Goal: Information Seeking & Learning: Learn about a topic

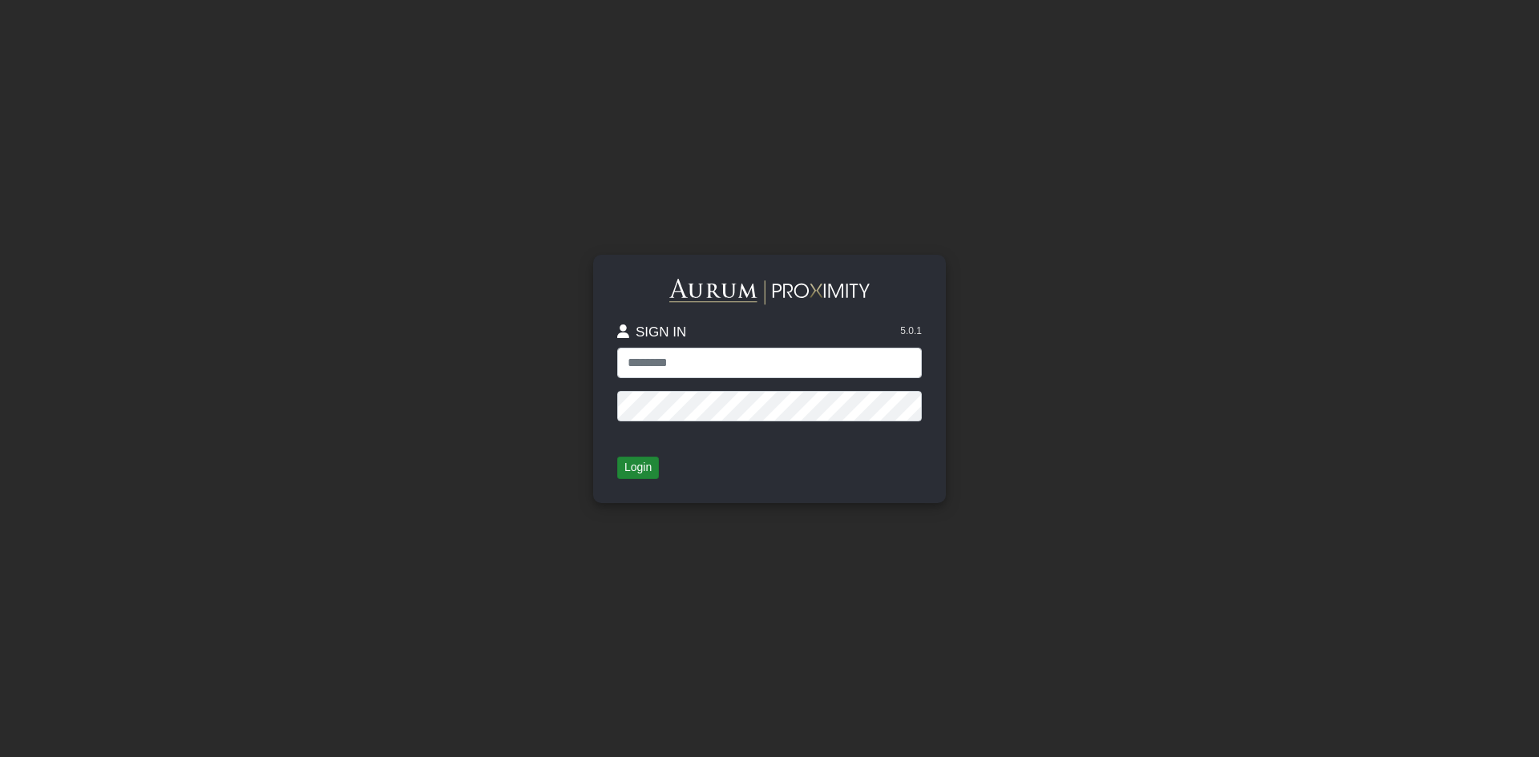
type input "**********"
click at [633, 466] on button "Login" at bounding box center [638, 468] width 42 height 22
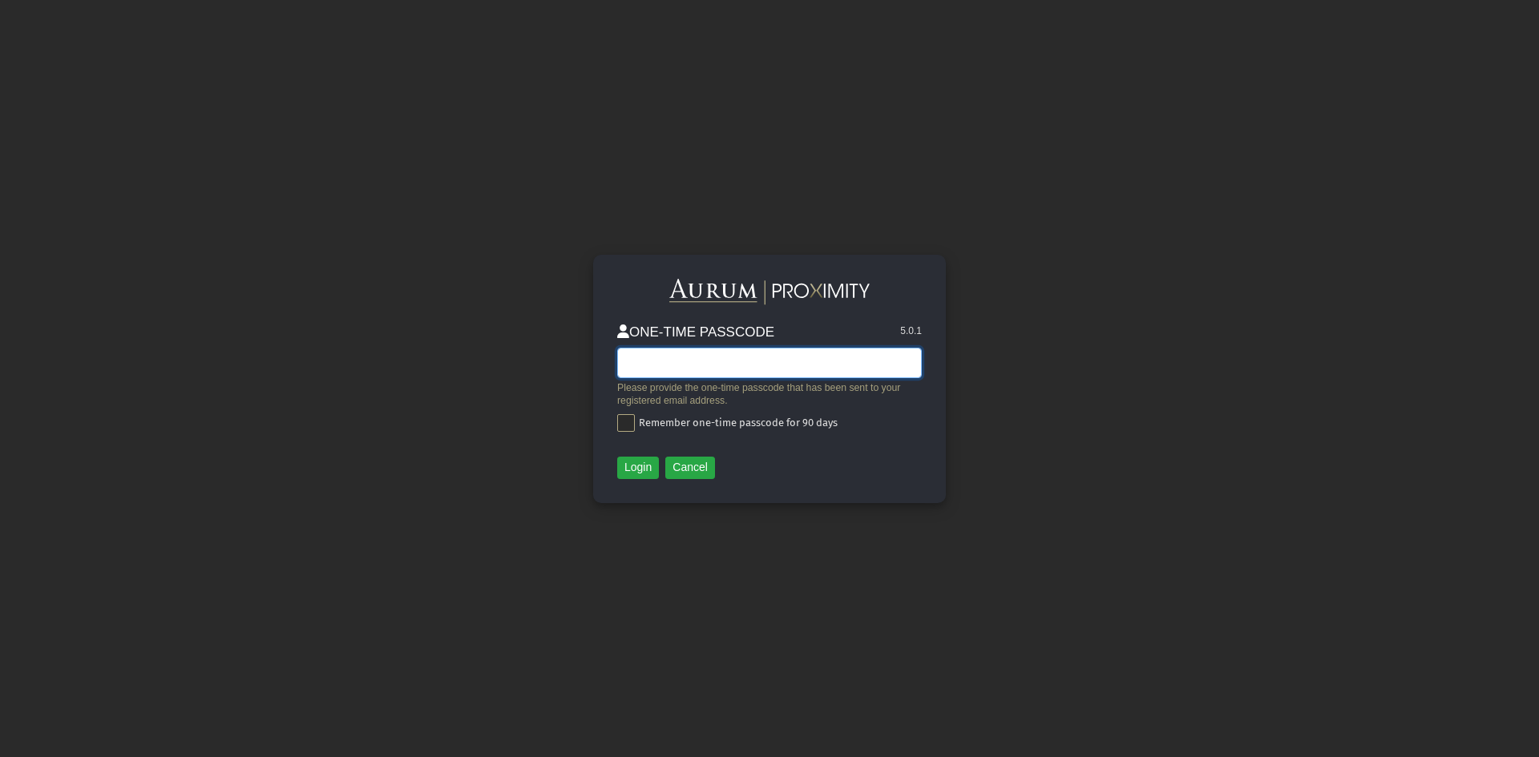
click at [669, 350] on input "text" at bounding box center [769, 363] width 304 height 30
click at [635, 357] on input "text" at bounding box center [769, 363] width 304 height 30
paste input "******"
type input "******"
click at [619, 415] on span at bounding box center [626, 423] width 18 height 18
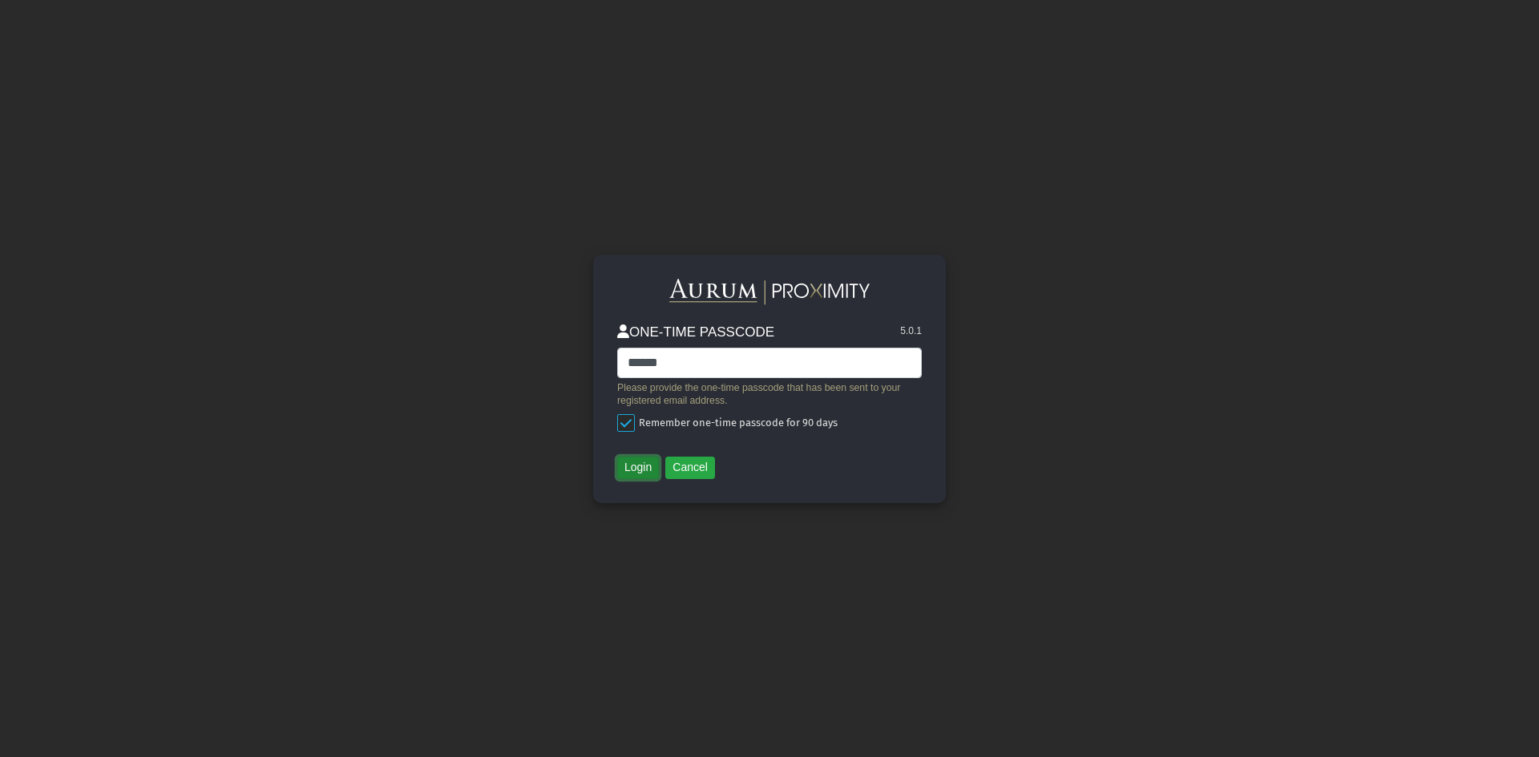
click at [642, 470] on button "Login" at bounding box center [638, 468] width 42 height 22
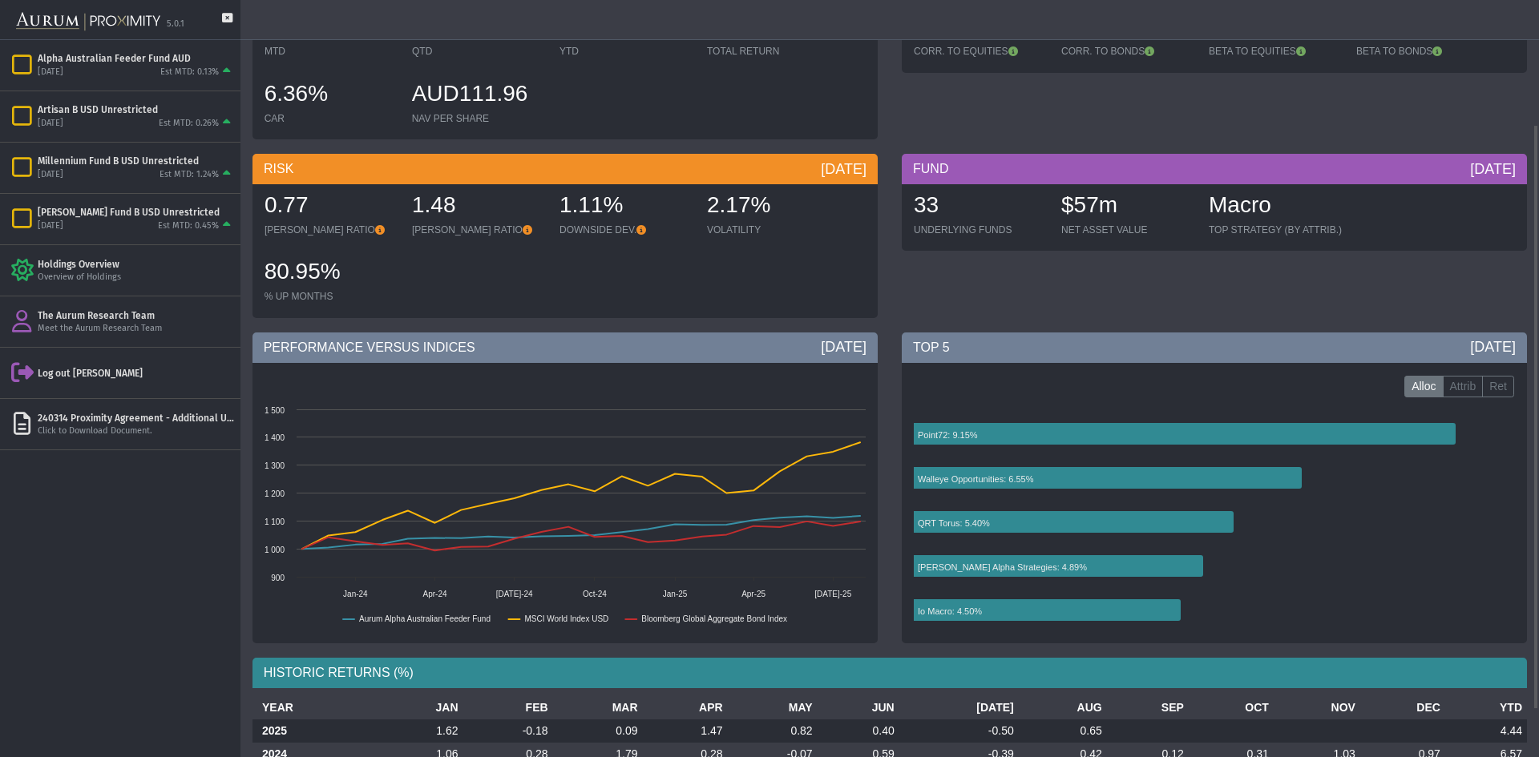
scroll to position [221, 0]
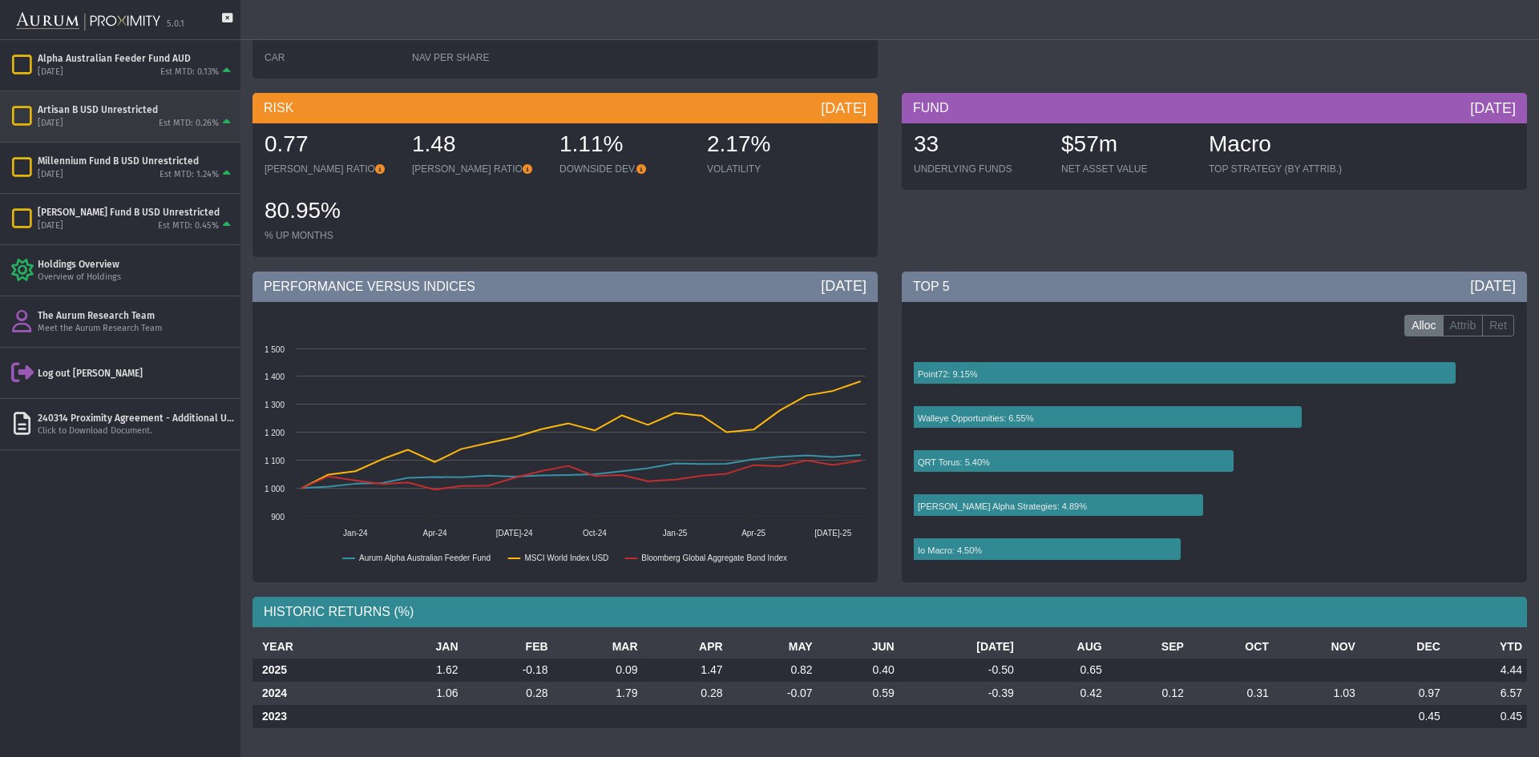
click at [26, 110] on icon "Items" at bounding box center [22, 116] width 28 height 22
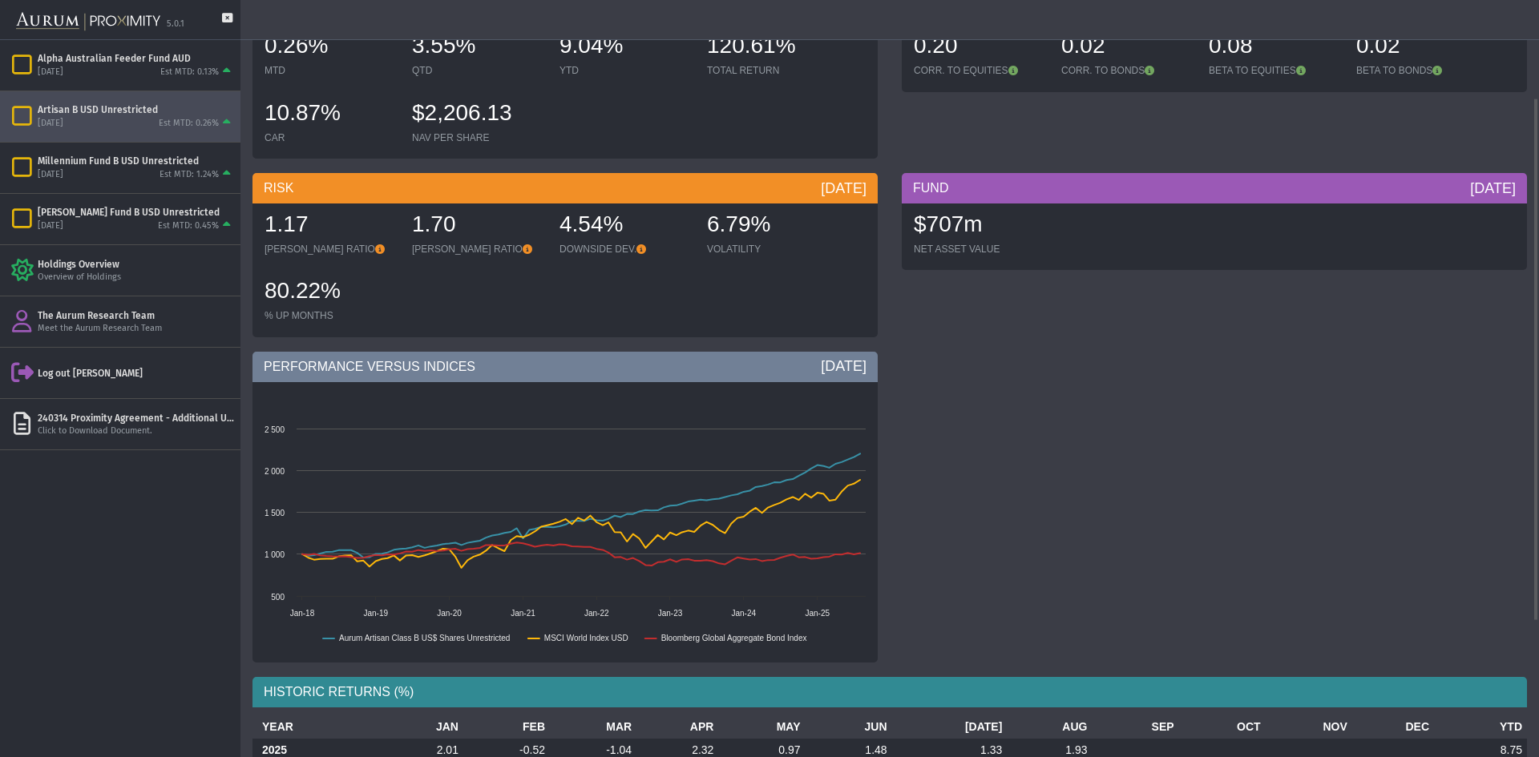
scroll to position [301, 0]
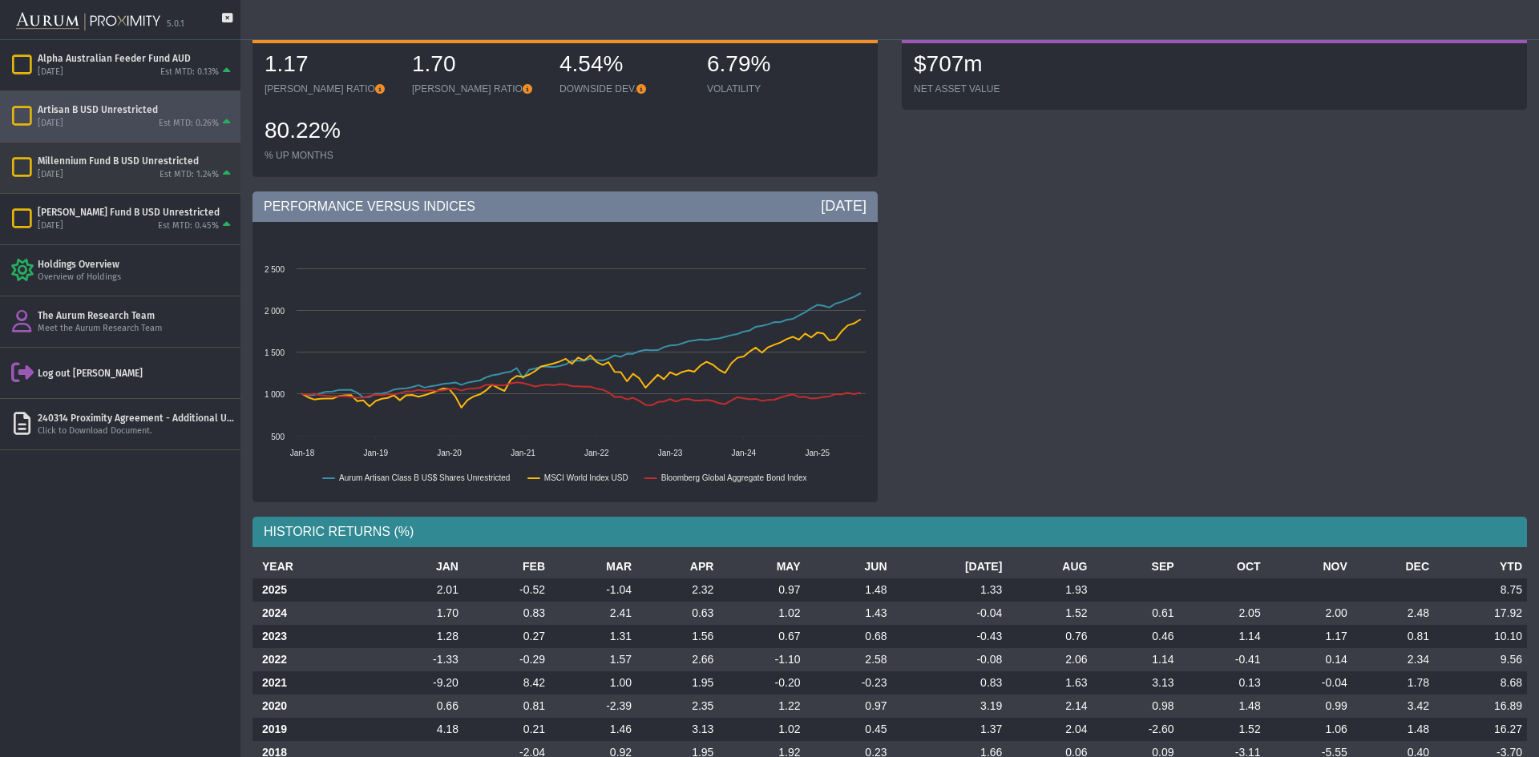
click at [63, 171] on div "[DATE]" at bounding box center [51, 175] width 26 height 12
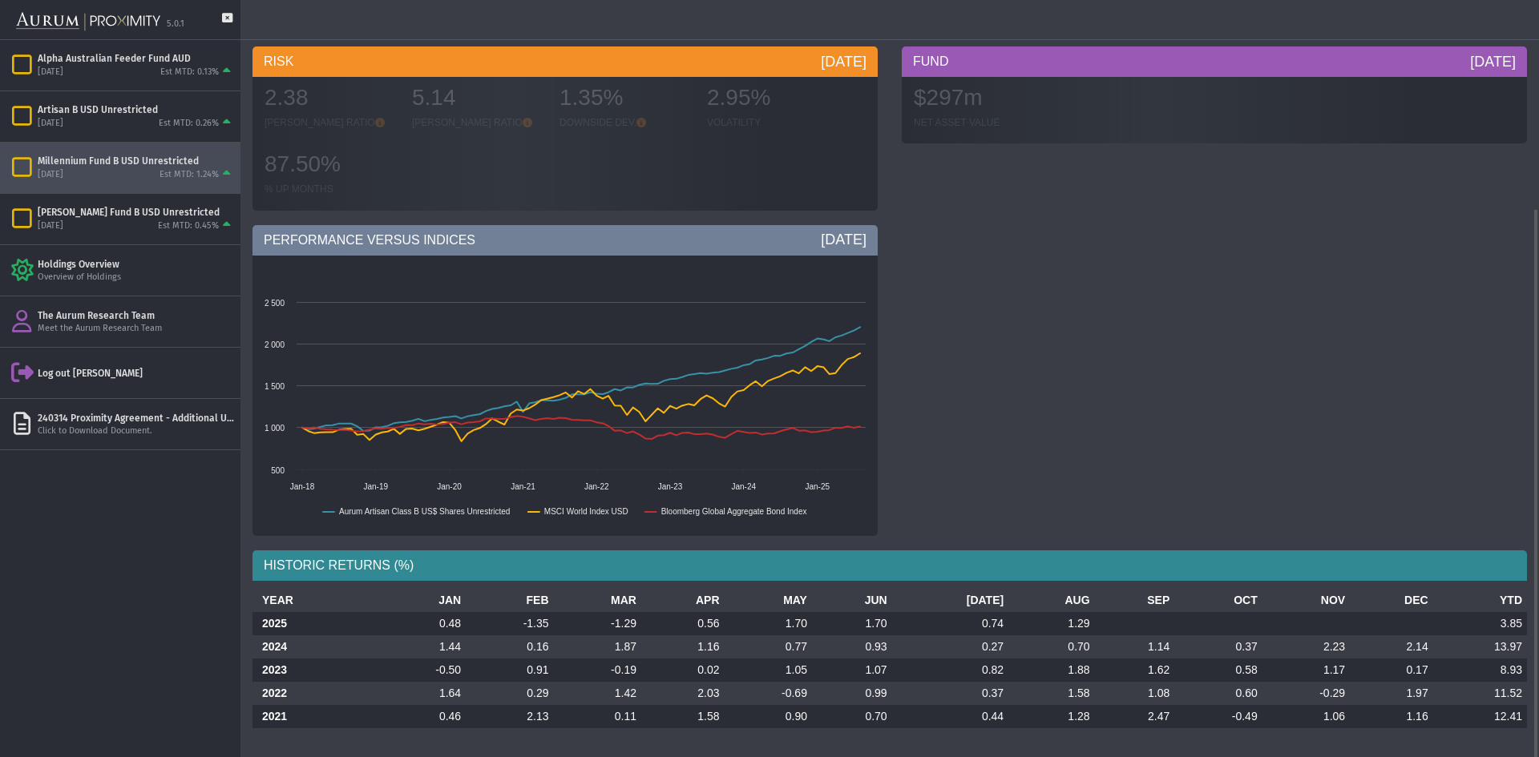
scroll to position [268, 0]
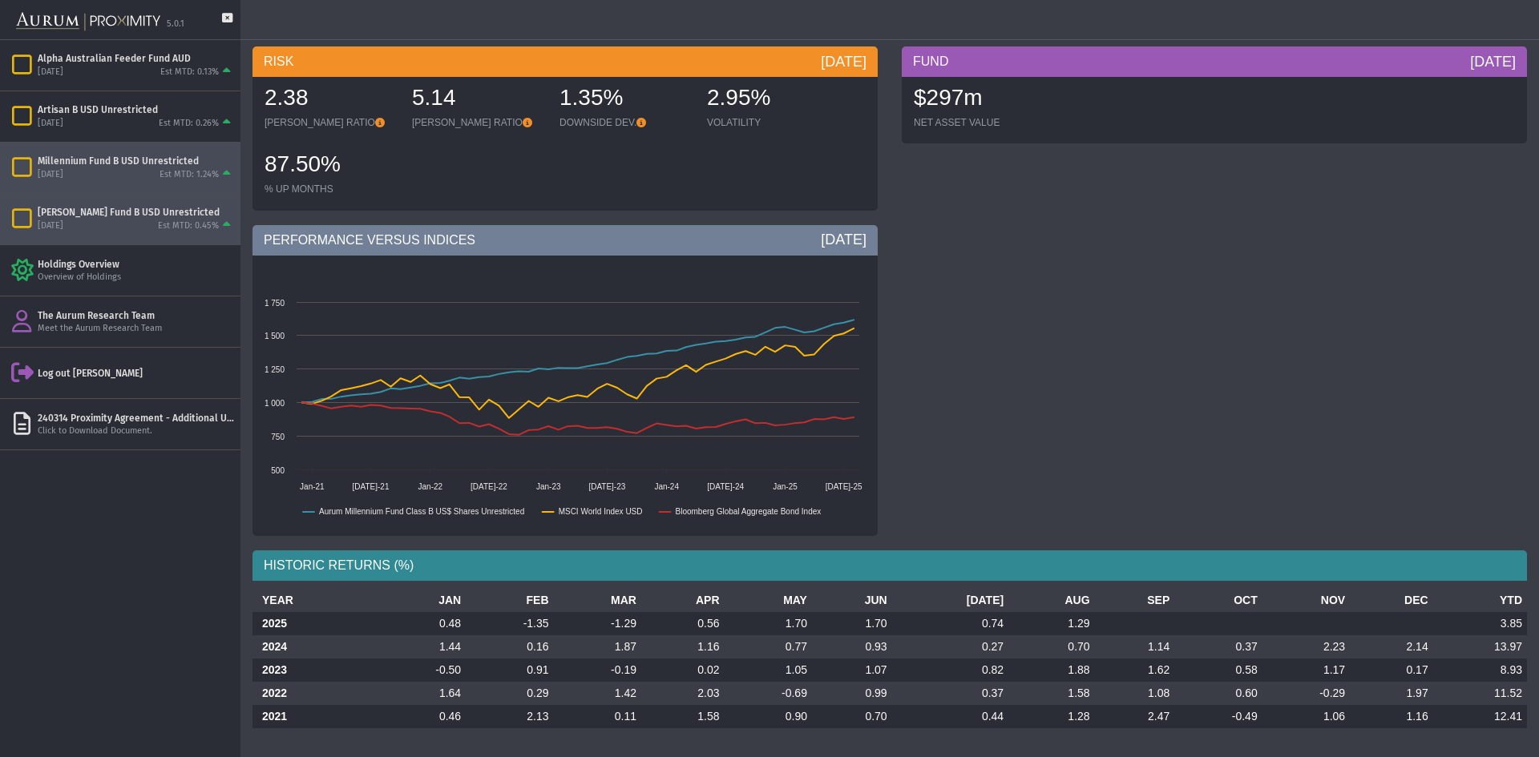
click at [116, 202] on div "[PERSON_NAME] Fund B USD Unrestricted [DATE] Est MTD: 0.45%" at bounding box center [120, 219] width 240 height 50
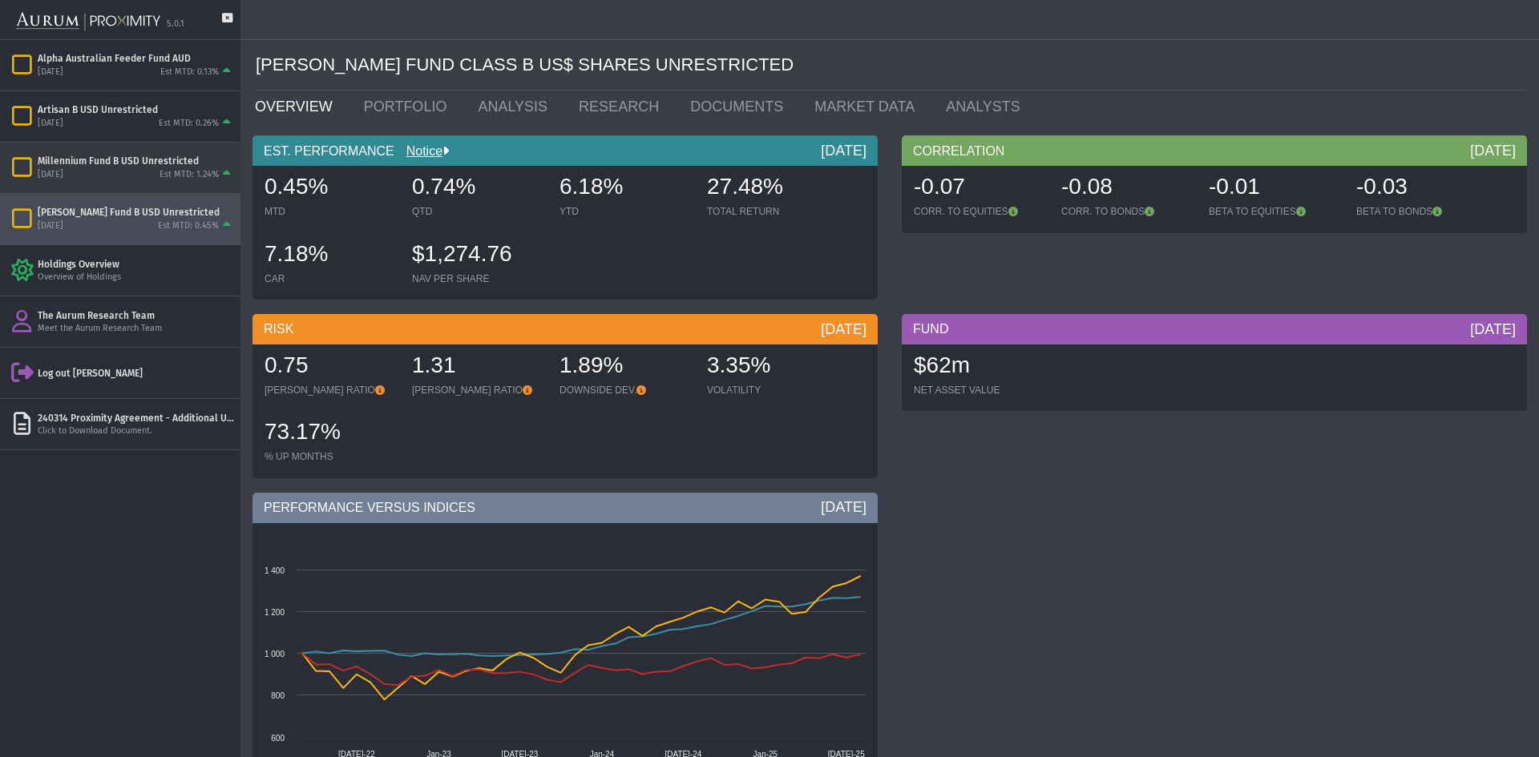
click at [99, 163] on div "Millennium Fund B USD Unrestricted" at bounding box center [136, 161] width 196 height 13
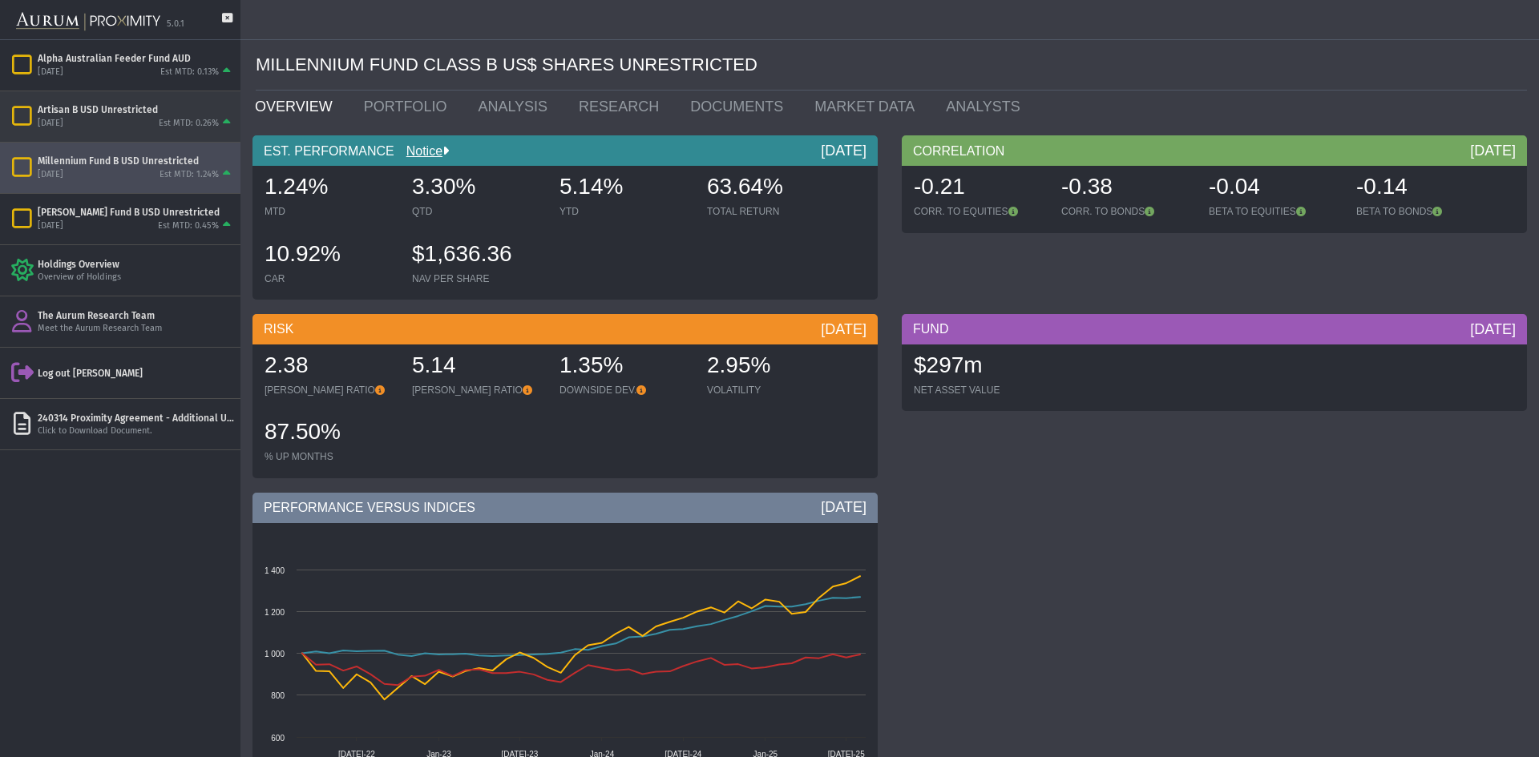
click at [110, 121] on div "[DATE] Est MTD: 0.26%" at bounding box center [136, 123] width 196 height 14
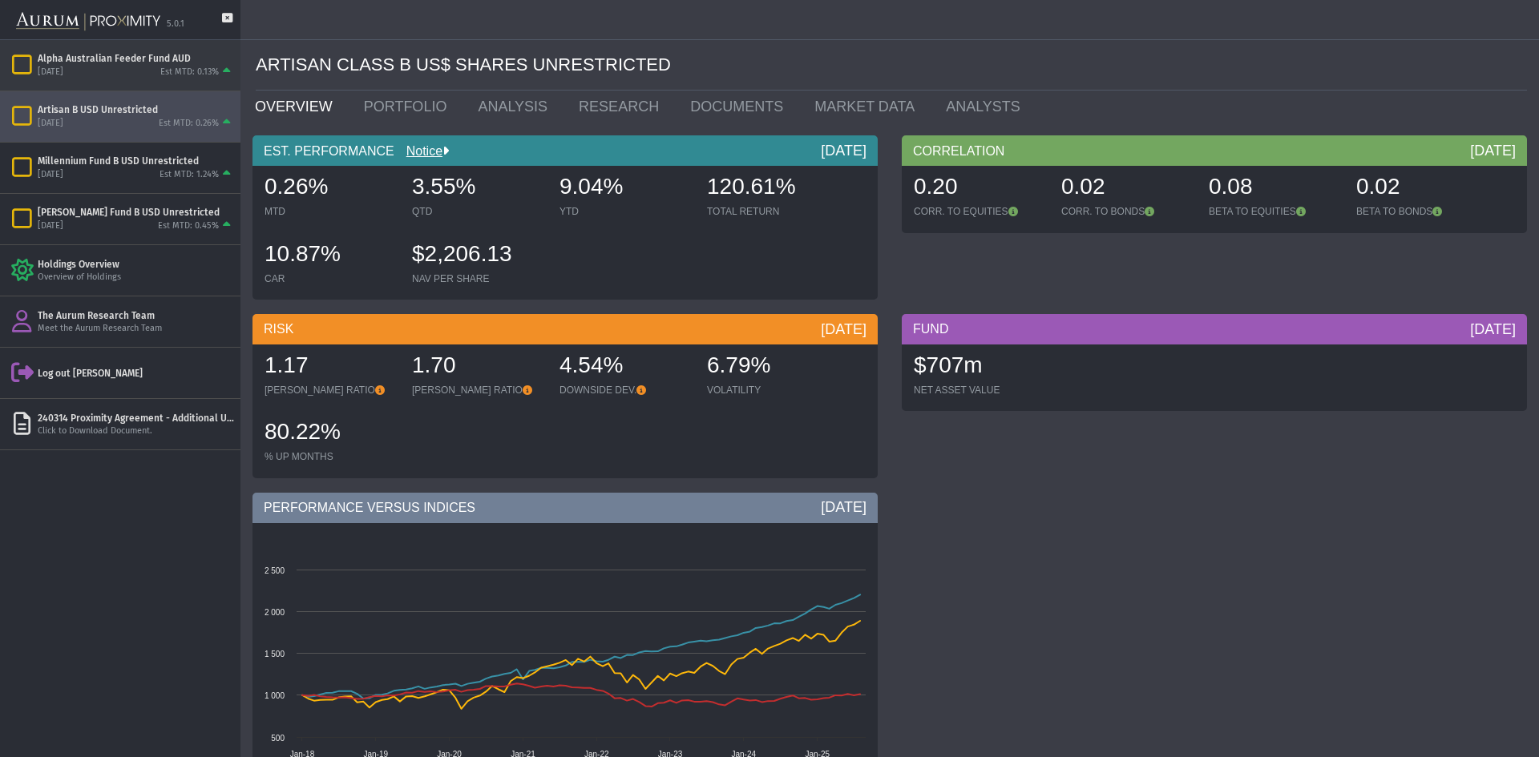
click at [119, 72] on div "[DATE] Est MTD: 0.13%" at bounding box center [136, 72] width 196 height 14
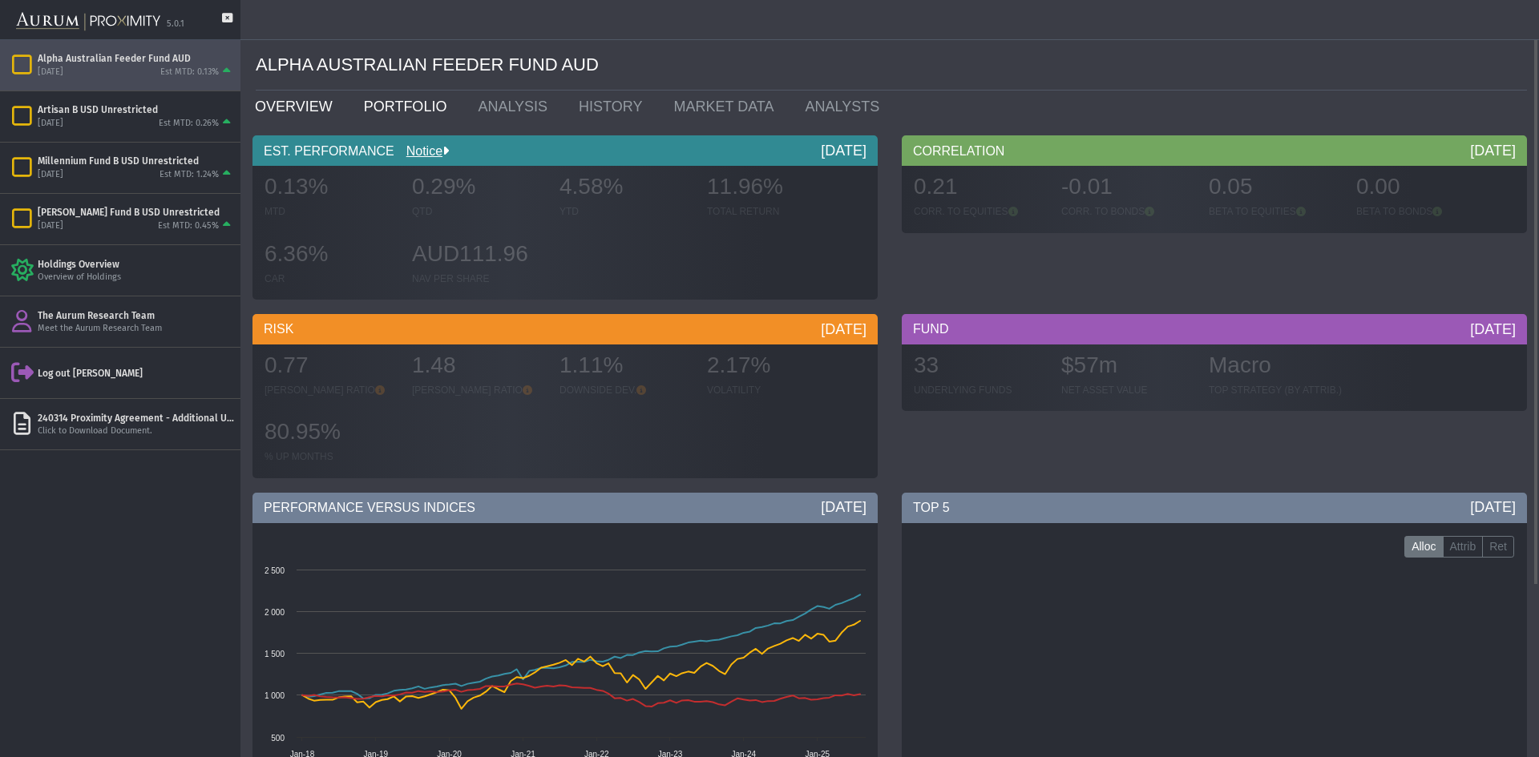
click at [371, 113] on link "PORTFOLIO" at bounding box center [409, 107] width 115 height 32
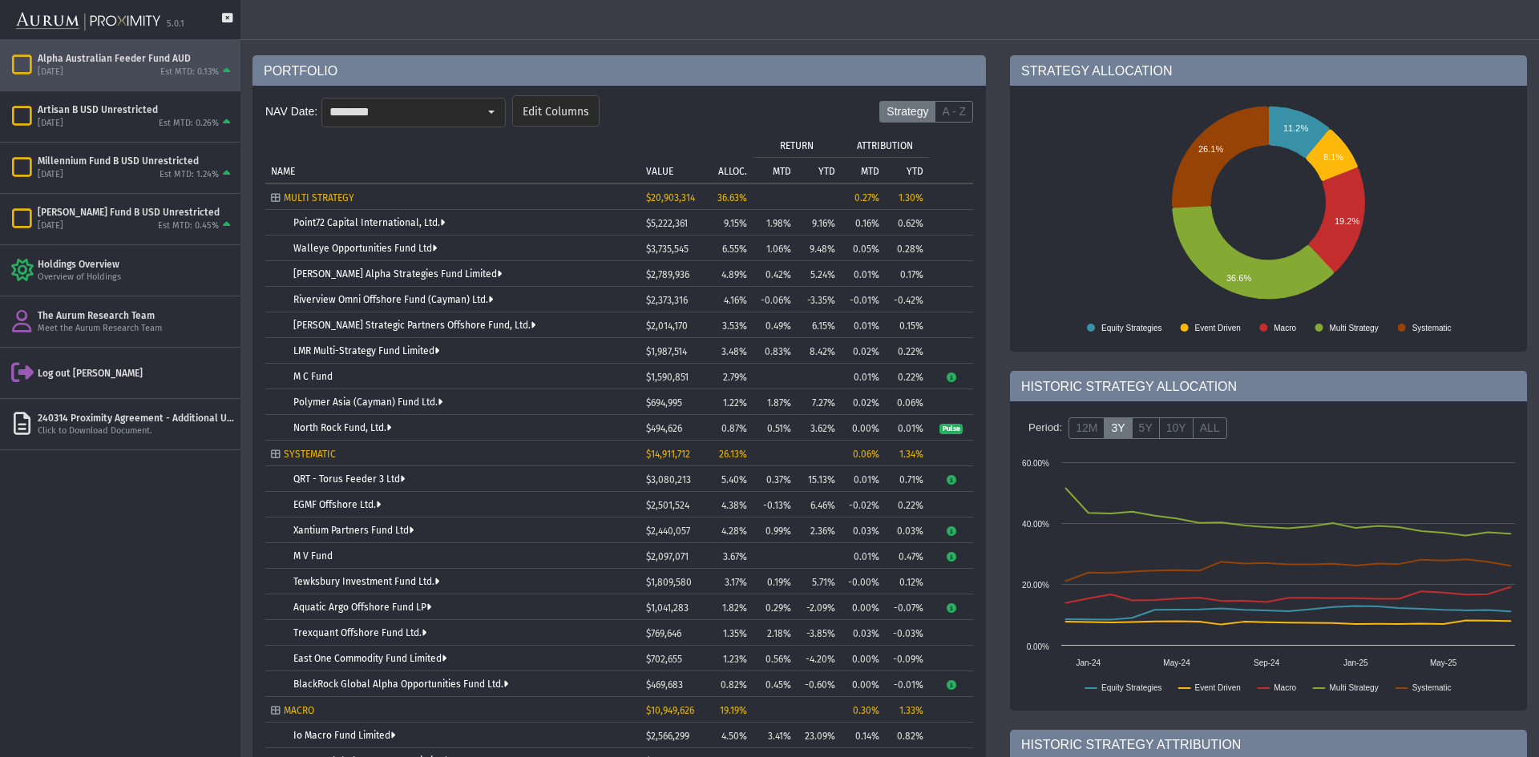
scroll to position [160, 0]
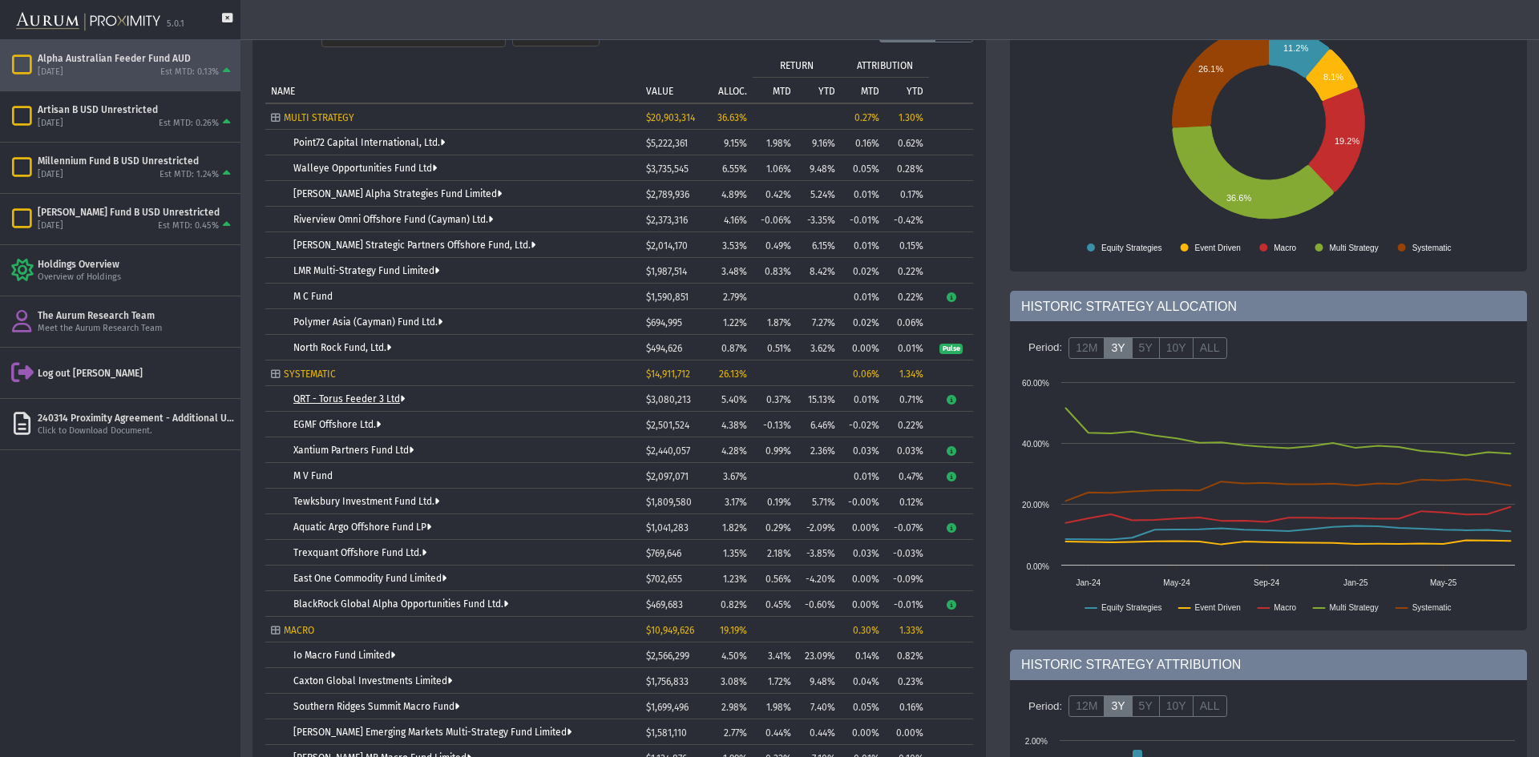
click at [333, 401] on link "QRT - Torus Feeder 3 Ltd" at bounding box center [348, 398] width 111 height 11
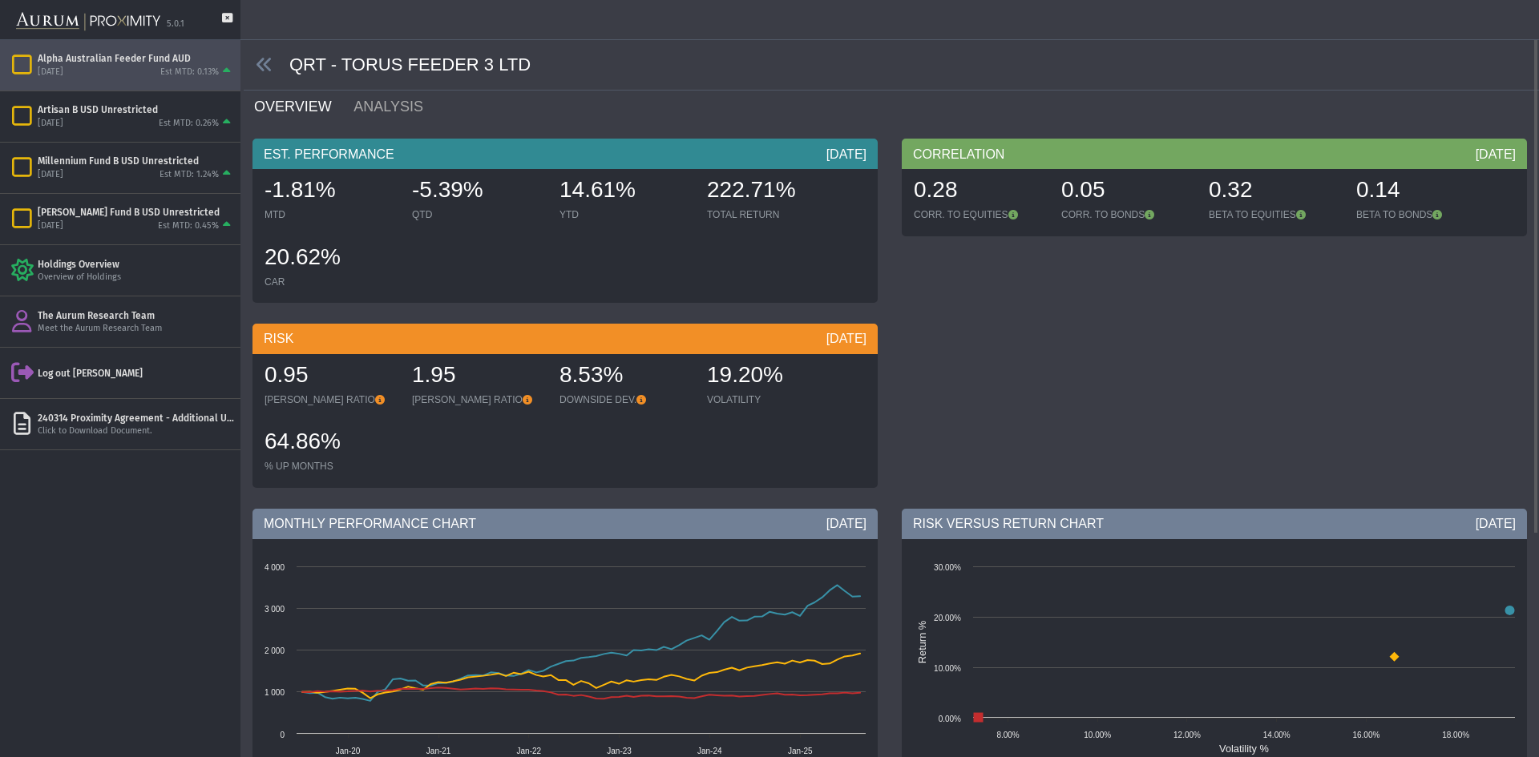
scroll to position [240, 0]
